Goal: Information Seeking & Learning: Find specific page/section

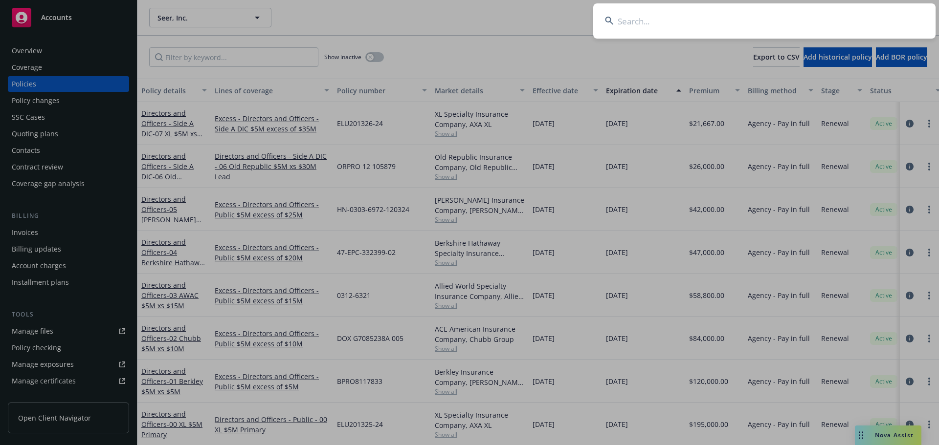
click at [861, 18] on input at bounding box center [764, 20] width 342 height 35
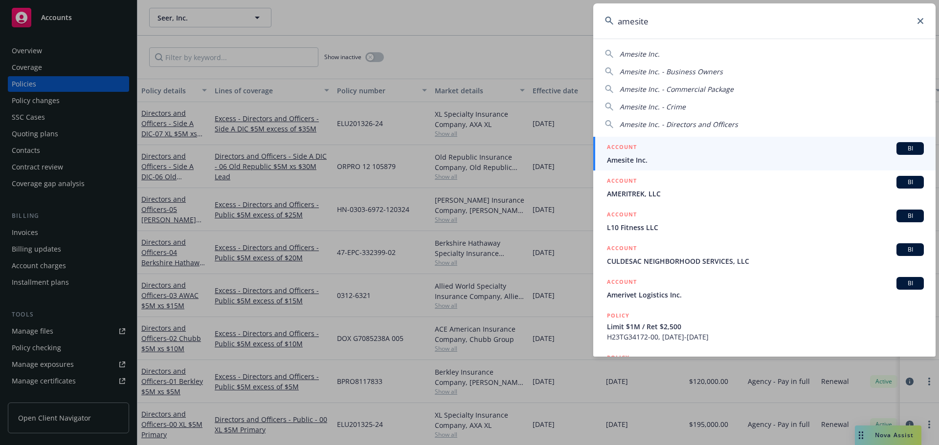
type input "amesite"
click at [681, 161] on span "Amesite Inc." at bounding box center [765, 160] width 317 height 10
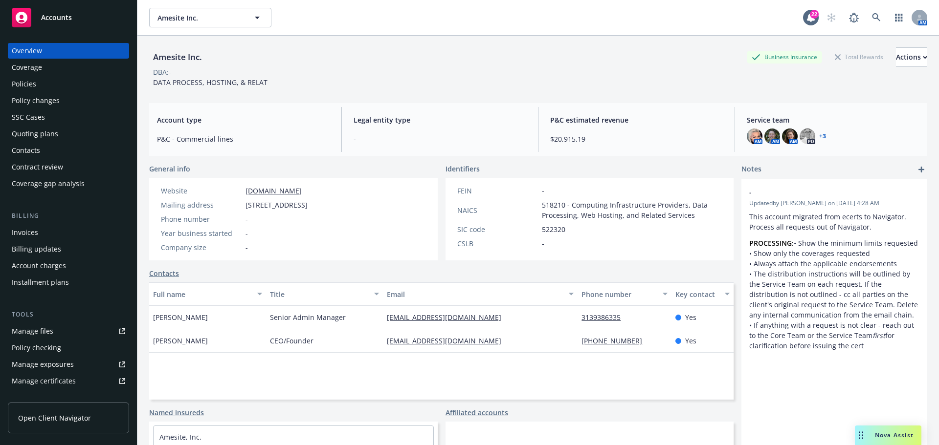
click at [60, 89] on div "Policies" at bounding box center [68, 84] width 113 height 16
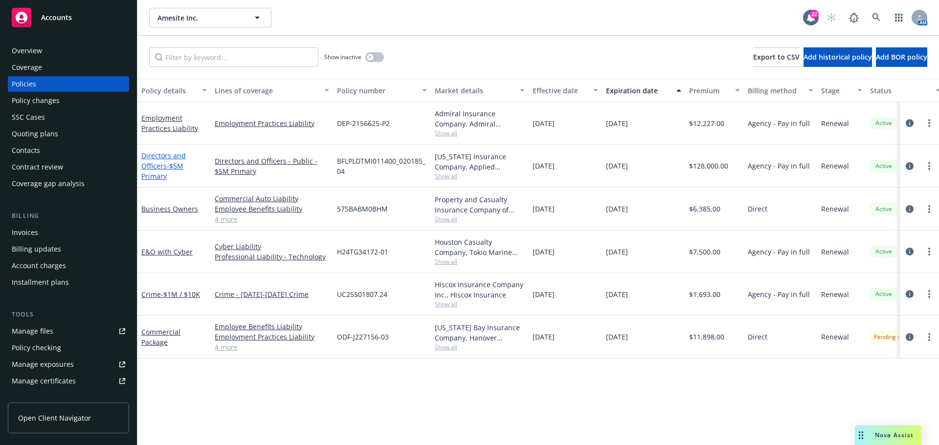
click at [166, 159] on link "Directors and Officers - $5M Primary" at bounding box center [163, 166] width 44 height 30
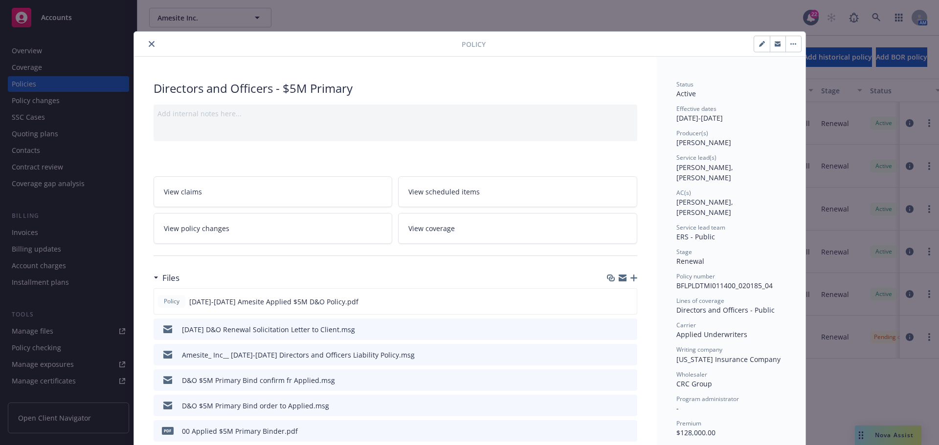
click at [149, 44] on icon "close" at bounding box center [152, 44] width 6 height 6
